Goal: Find specific page/section: Find specific page/section

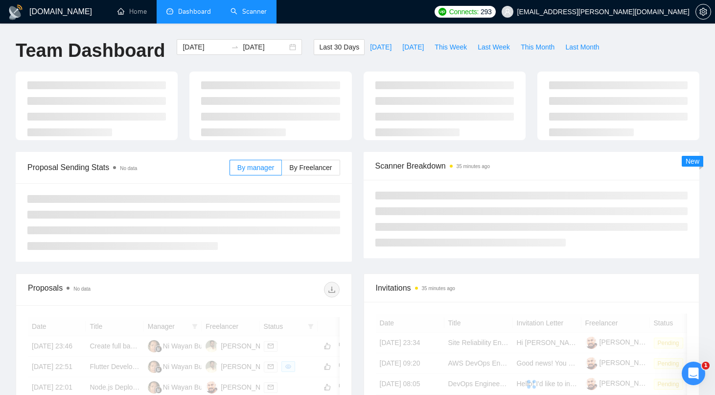
click at [252, 12] on link "Scanner" at bounding box center [249, 11] width 36 height 8
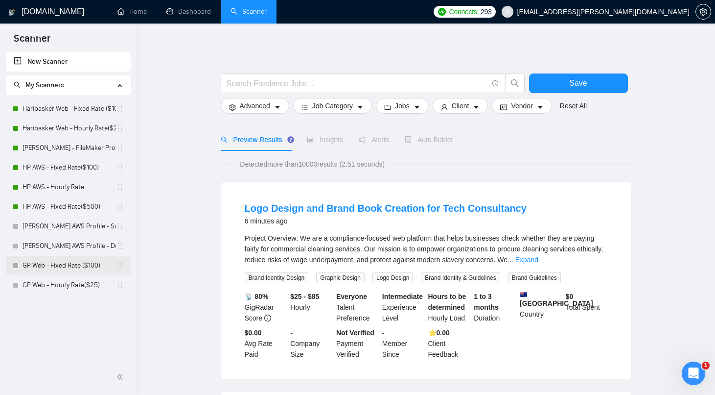
click at [65, 261] on link "GP Web - Fixed Rate ($100)" at bounding box center [69, 265] width 93 height 20
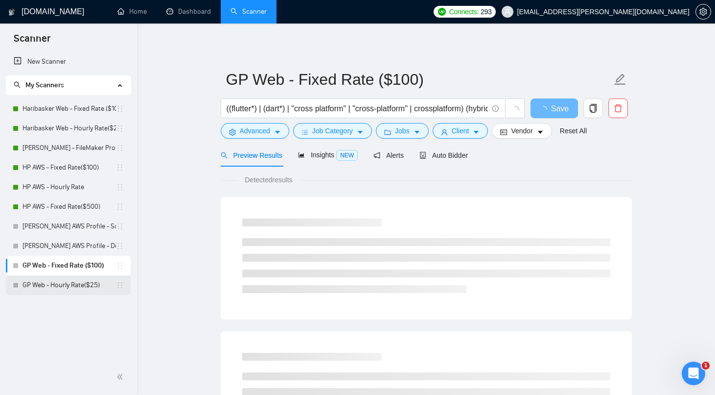
click at [63, 279] on link "GP Web - Hourly Rate($25)" at bounding box center [69, 285] width 93 height 20
